Goal: Information Seeking & Learning: Learn about a topic

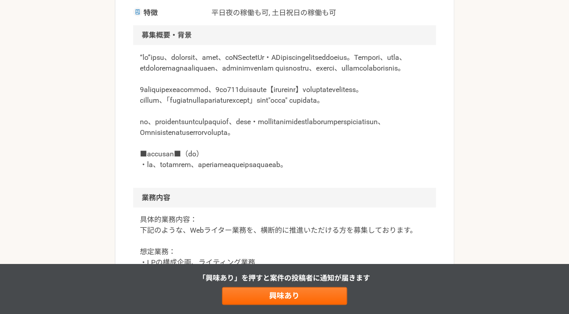
scroll to position [269, 0]
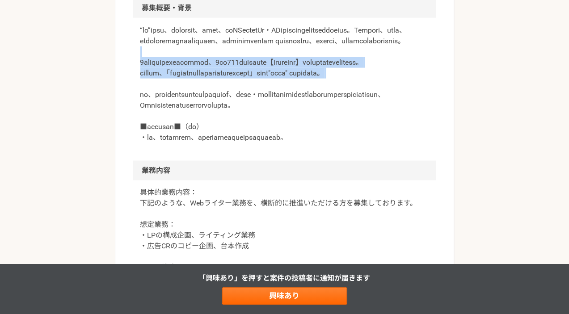
drag, startPoint x: 262, startPoint y: 122, endPoint x: 262, endPoint y: 95, distance: 26.4
click at [265, 75] on p at bounding box center [284, 84] width 289 height 118
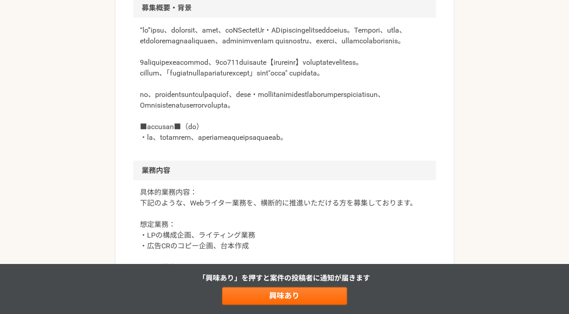
click at [260, 143] on p at bounding box center [284, 84] width 289 height 118
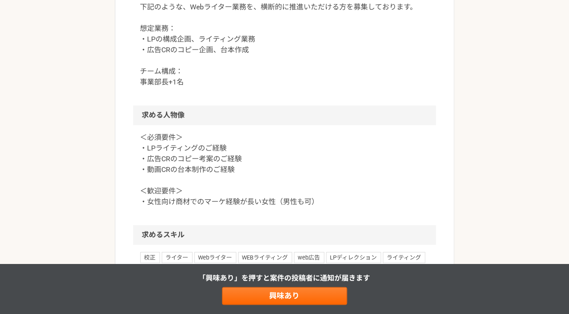
scroll to position [467, 0]
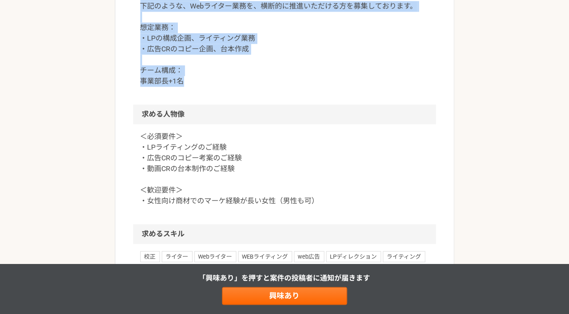
drag, startPoint x: 245, startPoint y: 135, endPoint x: 255, endPoint y: 44, distance: 90.8
click at [255, 44] on p "具体的業務内容： 下記のような、Webライター業務を、横断的に推進いただける方を募集しております。 想定業務： ・LPの構成企画、ライティング業務 ・広告CR…" at bounding box center [284, 38] width 289 height 97
click at [254, 67] on p "具体的業務内容： 下記のような、Webライター業務を、横断的に推進いただける方を募集しております。 想定業務： ・LPの構成企画、ライティング業務 ・広告CR…" at bounding box center [284, 38] width 289 height 97
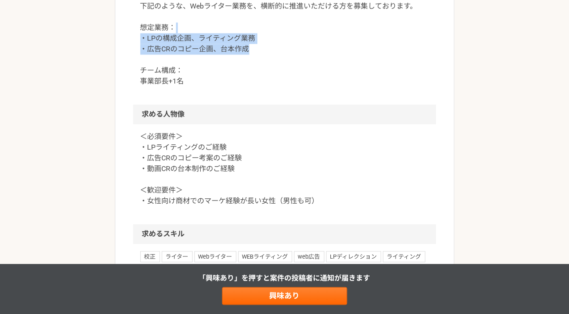
drag, startPoint x: 252, startPoint y: 100, endPoint x: 252, endPoint y: 84, distance: 16.1
click at [252, 84] on p "具体的業務内容： 下記のような、Webライター業務を、横断的に推進いただける方を募集しております。 想定業務： ・LPの構成企画、ライティング業務 ・広告CR…" at bounding box center [284, 38] width 289 height 97
click at [264, 87] on p "具体的業務内容： 下記のような、Webライター業務を、横断的に推進いただける方を募集しております。 想定業務： ・LPの構成企画、ライティング業務 ・広告CR…" at bounding box center [284, 38] width 289 height 97
drag, startPoint x: 262, startPoint y: 105, endPoint x: 263, endPoint y: 69, distance: 36.3
click at [263, 69] on p "具体的業務内容： 下記のような、Webライター業務を、横断的に推進いただける方を募集しております。 想定業務： ・LPの構成企画、ライティング業務 ・広告CR…" at bounding box center [284, 38] width 289 height 97
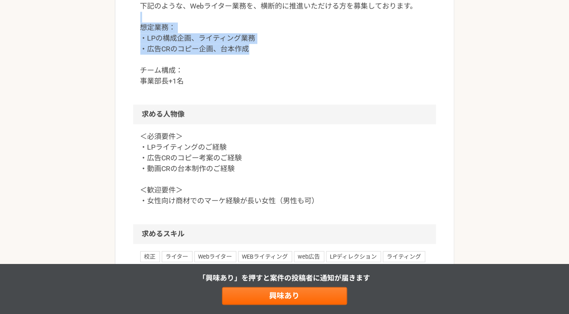
click at [263, 69] on p "具体的業務内容： 下記のような、Webライター業務を、横断的に推進いただける方を募集しております。 想定業務： ・LPの構成企画、ライティング業務 ・広告CR…" at bounding box center [284, 38] width 289 height 97
